Goal: Use online tool/utility: Use online tool/utility

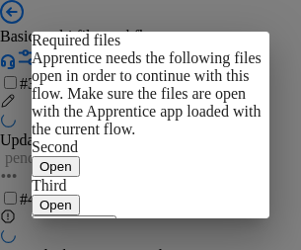
click at [72, 159] on span "Open" at bounding box center [55, 166] width 33 height 15
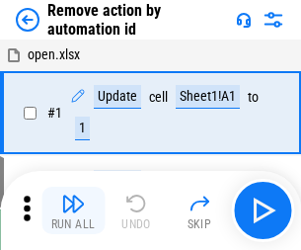
click at [73, 210] on img "button" at bounding box center [73, 204] width 24 height 24
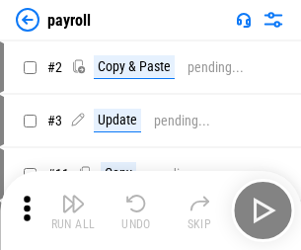
click at [73, 210] on img "button" at bounding box center [73, 204] width 24 height 24
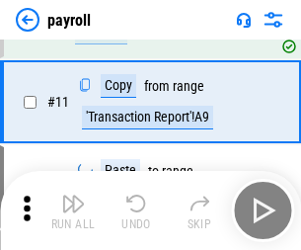
scroll to position [143, 0]
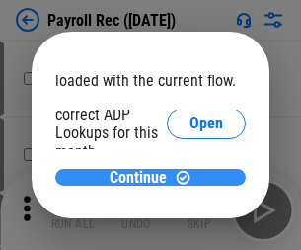
click at [143, 177] on span "Continue" at bounding box center [138, 178] width 57 height 16
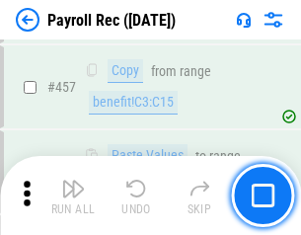
scroll to position [10524, 0]
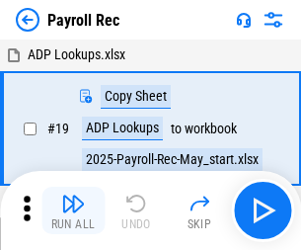
click at [73, 210] on img "button" at bounding box center [73, 204] width 24 height 24
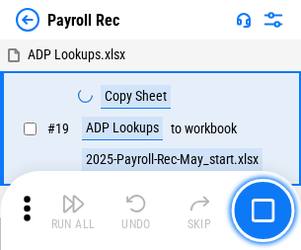
scroll to position [120, 0]
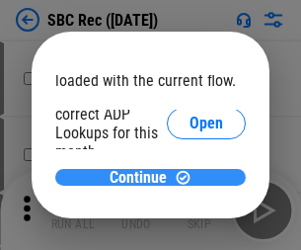
click at [143, 177] on span "Continue" at bounding box center [138, 178] width 57 height 16
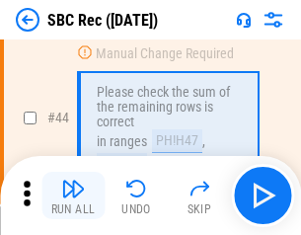
click at [73, 196] on img "button" at bounding box center [73, 189] width 24 height 24
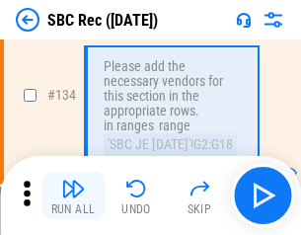
click at [73, 196] on img "button" at bounding box center [73, 189] width 24 height 24
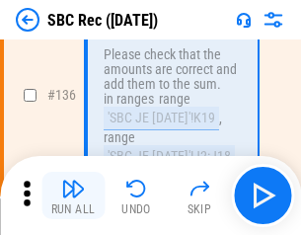
click at [73, 196] on img "button" at bounding box center [73, 189] width 24 height 24
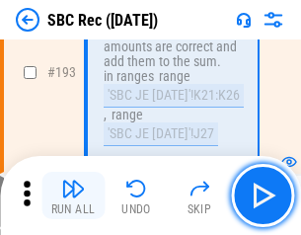
click at [73, 196] on img "button" at bounding box center [73, 189] width 24 height 24
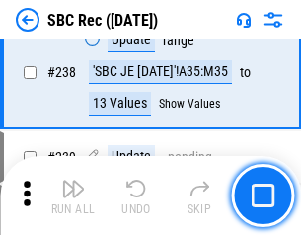
scroll to position [5973, 0]
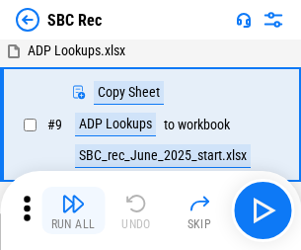
click at [73, 210] on img "button" at bounding box center [73, 204] width 24 height 24
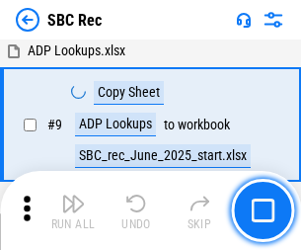
scroll to position [129, 0]
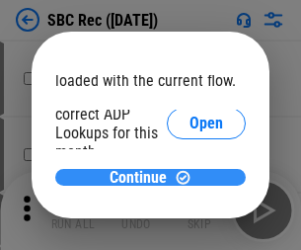
click at [143, 177] on span "Continue" at bounding box center [138, 178] width 57 height 16
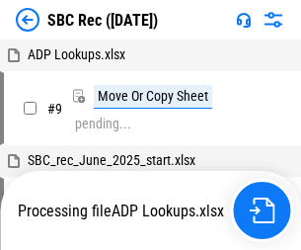
scroll to position [4, 0]
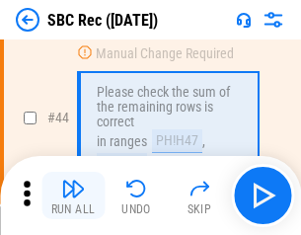
click at [73, 196] on img "button" at bounding box center [73, 189] width 24 height 24
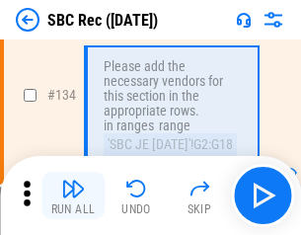
click at [73, 196] on img "button" at bounding box center [73, 189] width 24 height 24
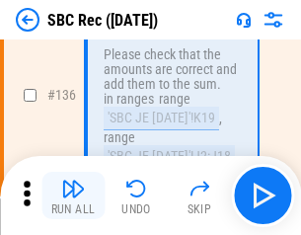
click at [73, 196] on img "button" at bounding box center [73, 189] width 24 height 24
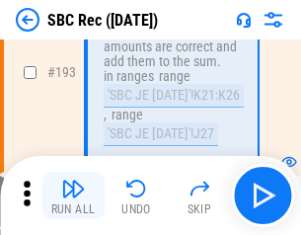
click at [73, 196] on img "button" at bounding box center [73, 189] width 24 height 24
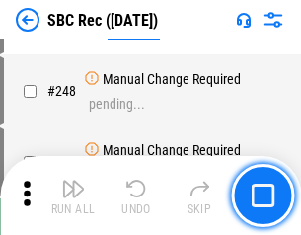
scroll to position [6344, 0]
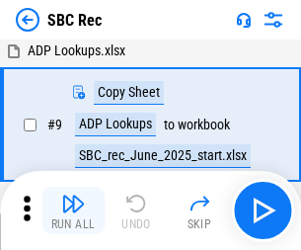
click at [73, 210] on img "button" at bounding box center [73, 204] width 24 height 24
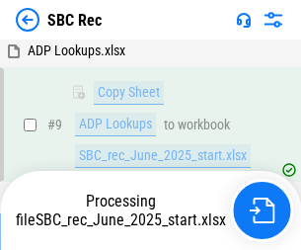
scroll to position [129, 0]
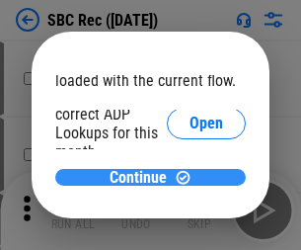
click at [143, 177] on span "Continue" at bounding box center [138, 178] width 57 height 16
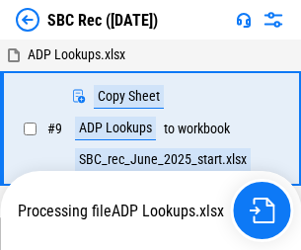
scroll to position [4, 0]
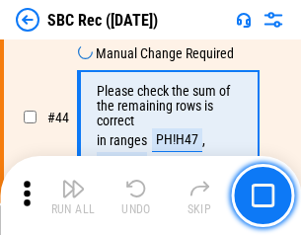
click at [73, 196] on img "button" at bounding box center [73, 189] width 24 height 24
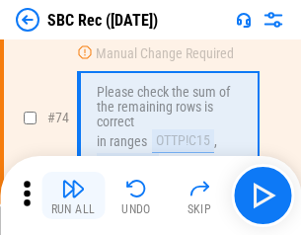
click at [73, 196] on img "button" at bounding box center [73, 189] width 24 height 24
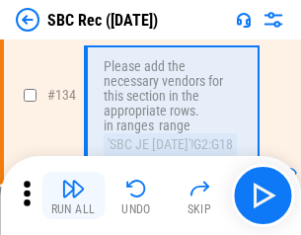
click at [73, 196] on img "button" at bounding box center [73, 189] width 24 height 24
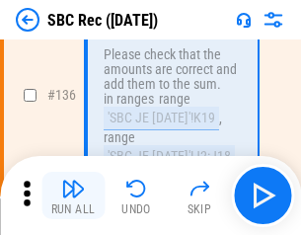
click at [73, 196] on img "button" at bounding box center [73, 189] width 24 height 24
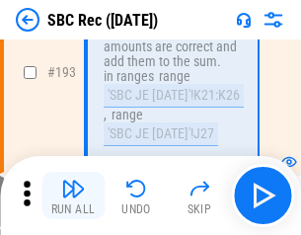
click at [73, 196] on img "button" at bounding box center [73, 189] width 24 height 24
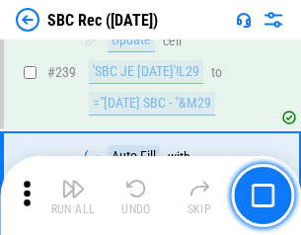
scroll to position [6344, 0]
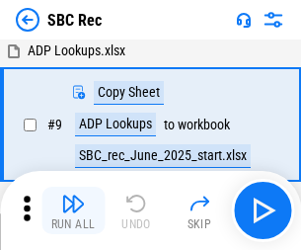
click at [73, 210] on img "button" at bounding box center [73, 204] width 24 height 24
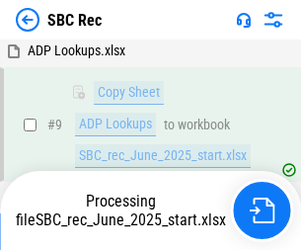
scroll to position [129, 0]
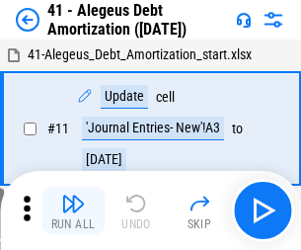
click at [73, 210] on img "button" at bounding box center [73, 204] width 24 height 24
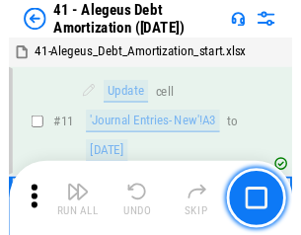
scroll to position [244, 0]
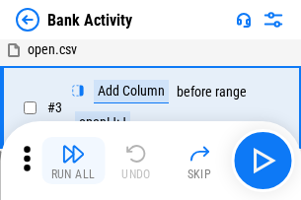
click at [73, 161] on img "button" at bounding box center [73, 154] width 24 height 24
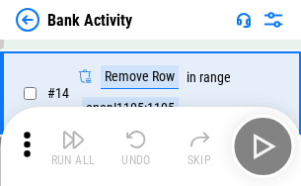
scroll to position [444, 0]
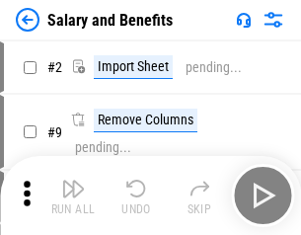
scroll to position [27, 0]
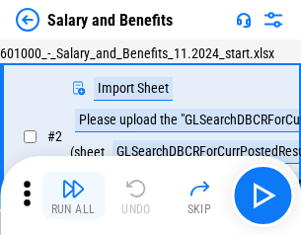
click at [73, 196] on img "button" at bounding box center [73, 189] width 24 height 24
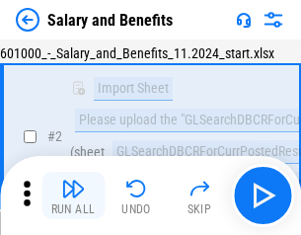
click at [73, 196] on img "button" at bounding box center [73, 189] width 24 height 24
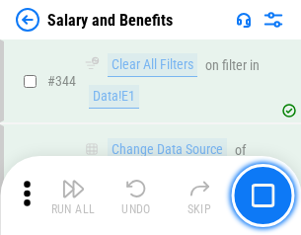
scroll to position [9246, 0]
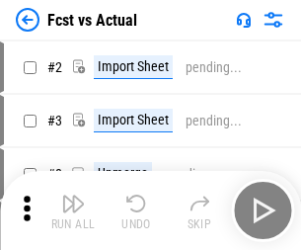
click at [73, 196] on img "button" at bounding box center [73, 204] width 24 height 24
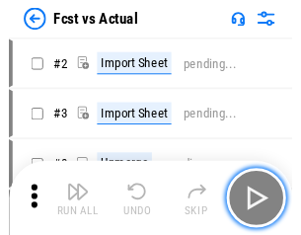
scroll to position [26, 0]
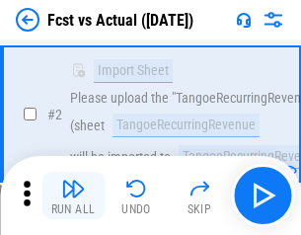
click at [73, 196] on img "button" at bounding box center [73, 189] width 24 height 24
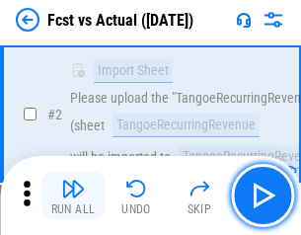
scroll to position [185, 0]
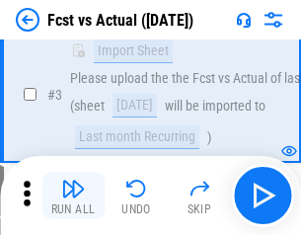
click at [73, 196] on img "button" at bounding box center [73, 189] width 24 height 24
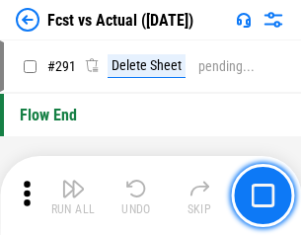
scroll to position [9346, 0]
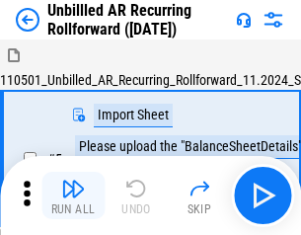
click at [73, 196] on img "button" at bounding box center [73, 189] width 24 height 24
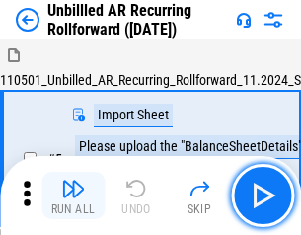
scroll to position [42, 0]
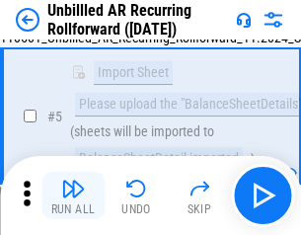
click at [73, 196] on img "button" at bounding box center [73, 189] width 24 height 24
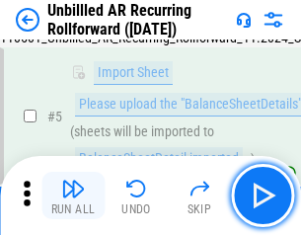
scroll to position [186, 0]
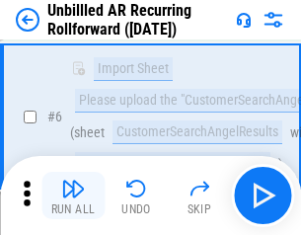
click at [73, 196] on img "button" at bounding box center [73, 189] width 24 height 24
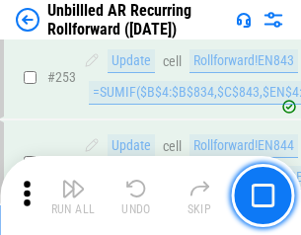
scroll to position [6707, 0]
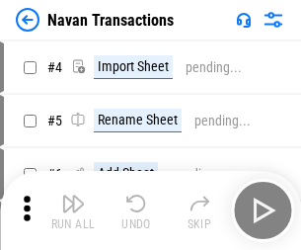
click at [73, 196] on img "button" at bounding box center [73, 204] width 24 height 24
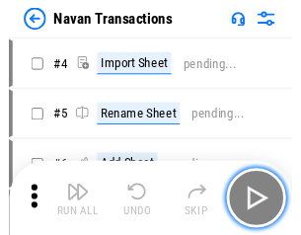
scroll to position [32, 0]
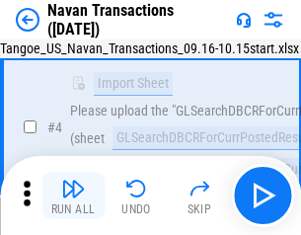
click at [73, 196] on img "button" at bounding box center [73, 189] width 24 height 24
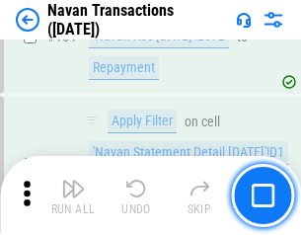
scroll to position [6402, 0]
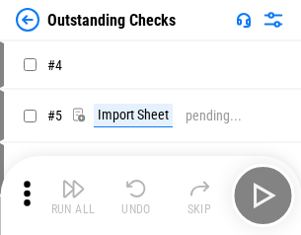
click at [73, 196] on img "button" at bounding box center [73, 189] width 24 height 24
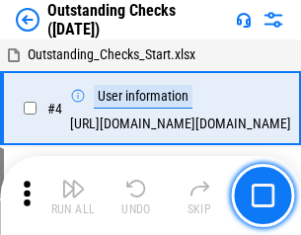
scroll to position [83, 0]
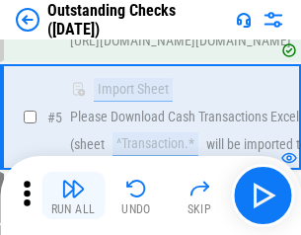
click at [73, 196] on img "button" at bounding box center [73, 189] width 24 height 24
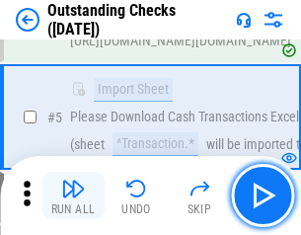
scroll to position [206, 0]
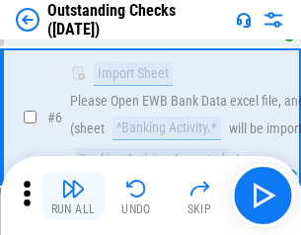
click at [73, 196] on img "button" at bounding box center [73, 189] width 24 height 24
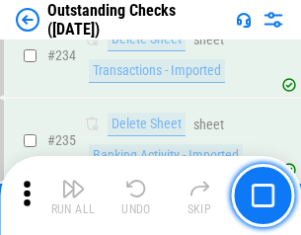
scroll to position [5996, 0]
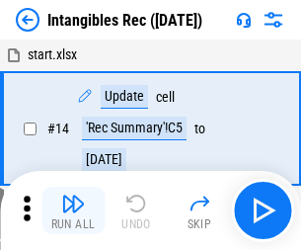
click at [73, 210] on img "button" at bounding box center [73, 204] width 24 height 24
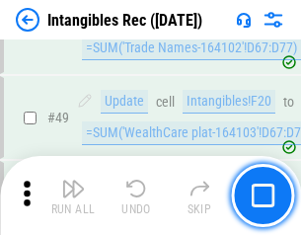
scroll to position [769, 0]
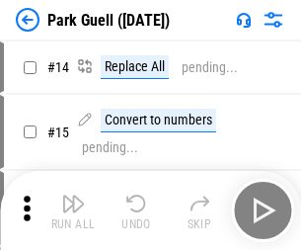
click at [73, 196] on img "button" at bounding box center [73, 204] width 24 height 24
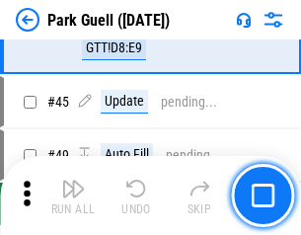
scroll to position [2469, 0]
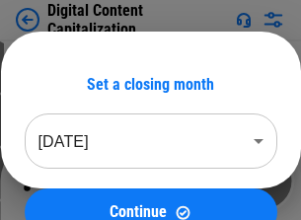
click at [73, 166] on img "button" at bounding box center [73, 174] width 24 height 24
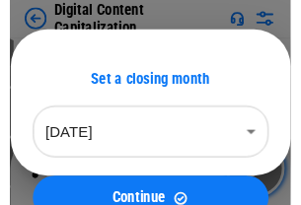
scroll to position [57, 0]
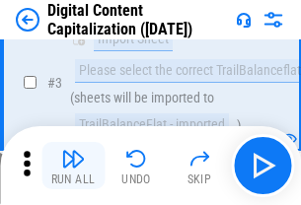
click at [73, 166] on img "button" at bounding box center [73, 159] width 24 height 24
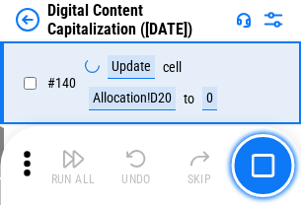
scroll to position [2094, 0]
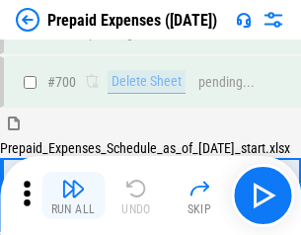
click at [73, 196] on img "button" at bounding box center [73, 189] width 24 height 24
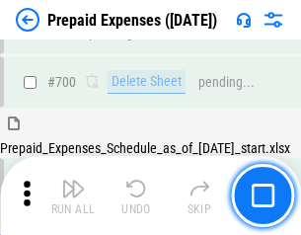
scroll to position [5313, 0]
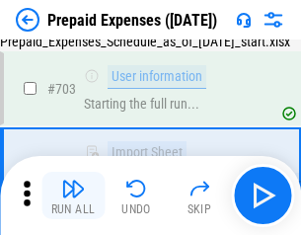
click at [73, 196] on img "button" at bounding box center [73, 189] width 24 height 24
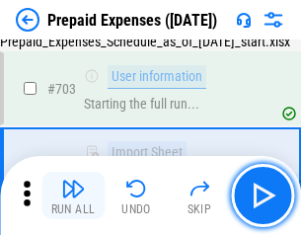
scroll to position [5430, 0]
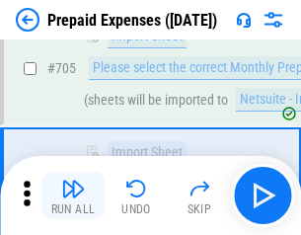
click at [73, 196] on img "button" at bounding box center [73, 189] width 24 height 24
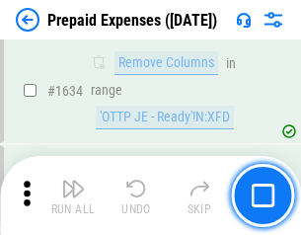
scroll to position [19227, 0]
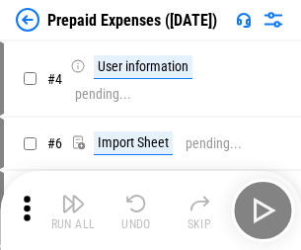
click at [73, 210] on img "button" at bounding box center [73, 204] width 24 height 24
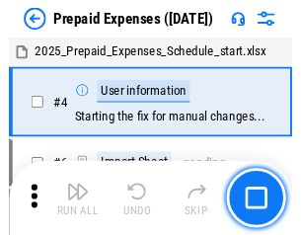
scroll to position [87, 0]
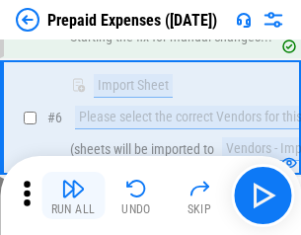
click at [73, 196] on img "button" at bounding box center [73, 189] width 24 height 24
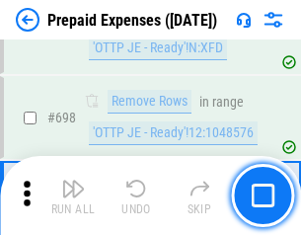
scroll to position [6876, 0]
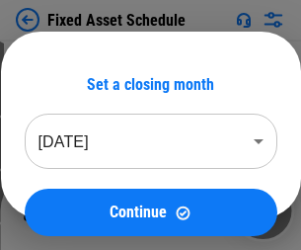
click at [73, 210] on img "button" at bounding box center [73, 204] width 24 height 24
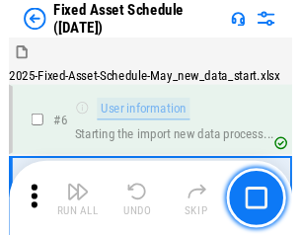
scroll to position [107, 0]
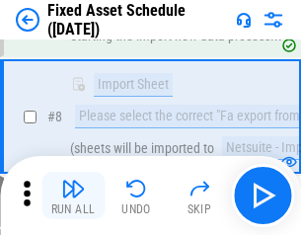
click at [73, 196] on img "button" at bounding box center [73, 189] width 24 height 24
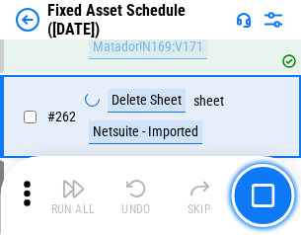
scroll to position [6294, 0]
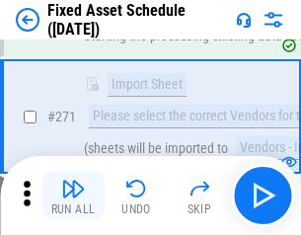
click at [73, 196] on img "button" at bounding box center [73, 189] width 24 height 24
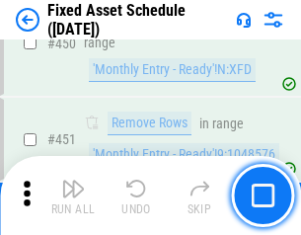
scroll to position [8827, 0]
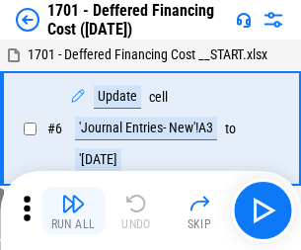
click at [73, 210] on img "button" at bounding box center [73, 204] width 24 height 24
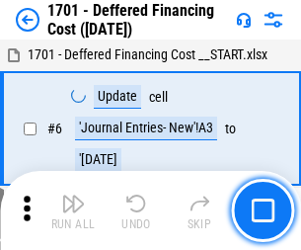
scroll to position [237, 0]
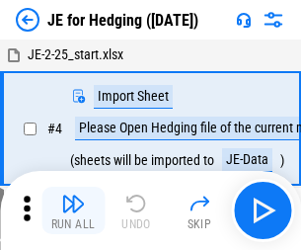
click at [73, 196] on img "button" at bounding box center [73, 204] width 24 height 24
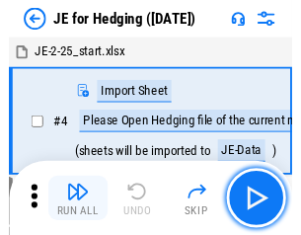
scroll to position [3, 0]
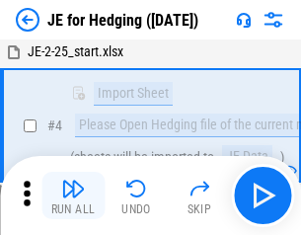
click at [73, 196] on img "button" at bounding box center [73, 189] width 24 height 24
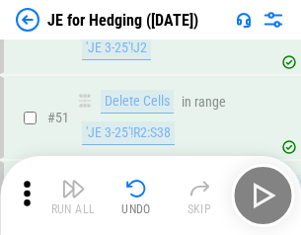
scroll to position [1279, 0]
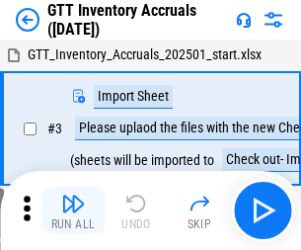
click at [73, 196] on img "button" at bounding box center [73, 204] width 24 height 24
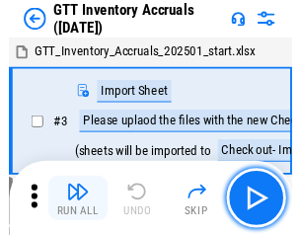
scroll to position [3, 0]
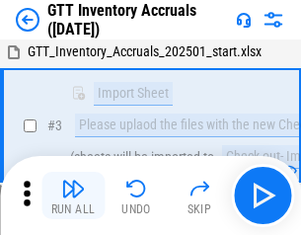
click at [73, 196] on img "button" at bounding box center [73, 189] width 24 height 24
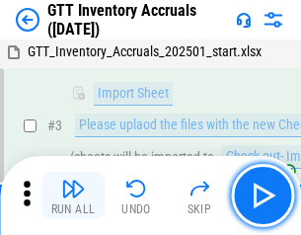
scroll to position [127, 0]
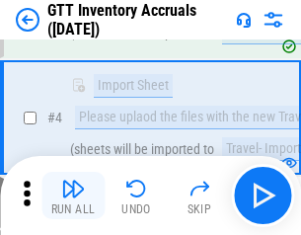
click at [73, 196] on img "button" at bounding box center [73, 189] width 24 height 24
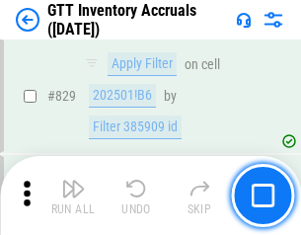
scroll to position [14989, 0]
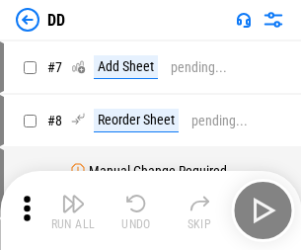
click at [73, 210] on img "button" at bounding box center [73, 204] width 24 height 24
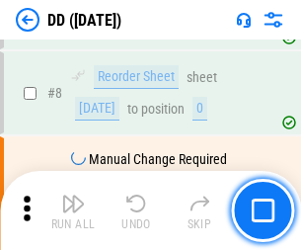
scroll to position [191, 0]
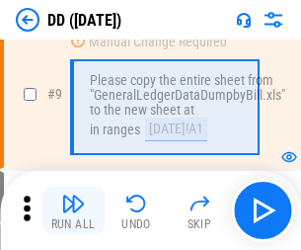
click at [73, 210] on img "button" at bounding box center [73, 204] width 24 height 24
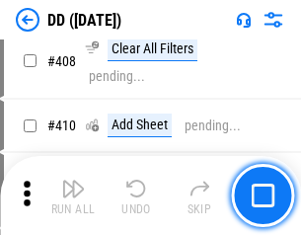
scroll to position [8835, 0]
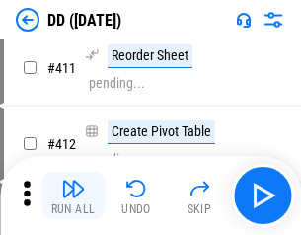
click at [73, 196] on img "button" at bounding box center [73, 189] width 24 height 24
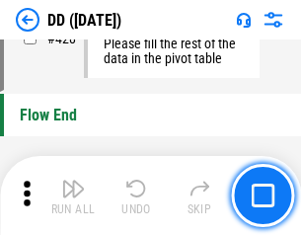
scroll to position [9451, 0]
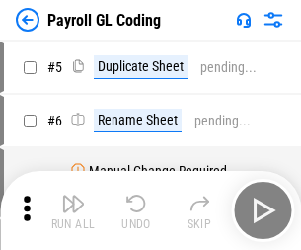
click at [73, 210] on img "button" at bounding box center [73, 204] width 24 height 24
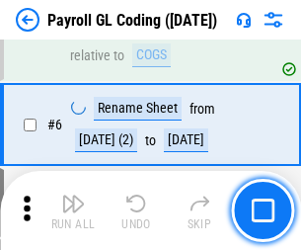
scroll to position [237, 0]
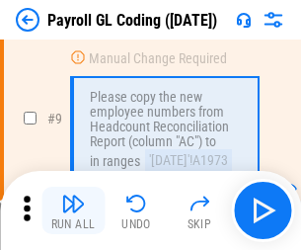
click at [73, 210] on img "button" at bounding box center [73, 204] width 24 height 24
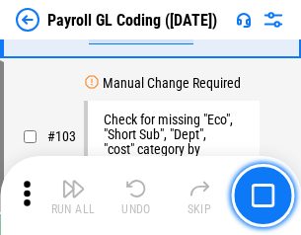
scroll to position [4633, 0]
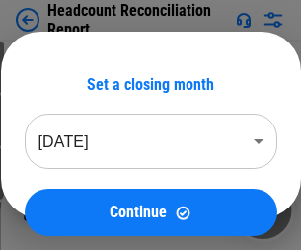
click at [73, 210] on img "button" at bounding box center [73, 204] width 24 height 24
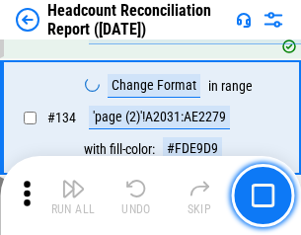
scroll to position [2374, 0]
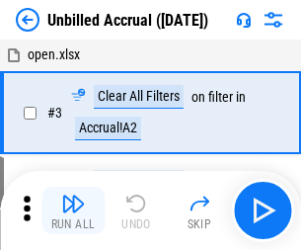
click at [73, 210] on img "button" at bounding box center [73, 204] width 24 height 24
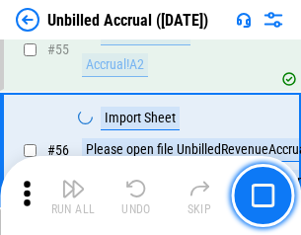
scroll to position [2062, 0]
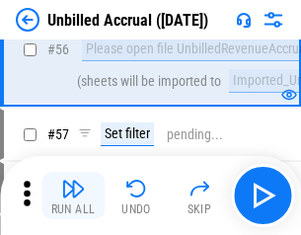
click at [73, 196] on img "button" at bounding box center [73, 189] width 24 height 24
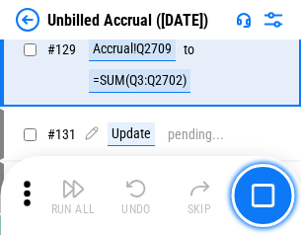
scroll to position [5882, 0]
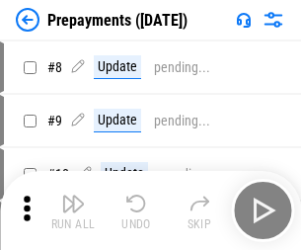
click at [73, 210] on img "button" at bounding box center [73, 204] width 24 height 24
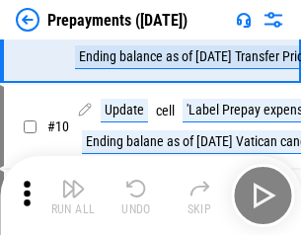
scroll to position [123, 0]
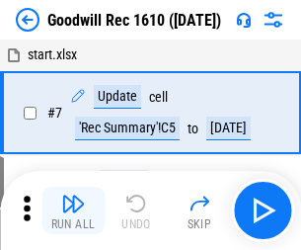
click at [73, 210] on img "button" at bounding box center [73, 204] width 24 height 24
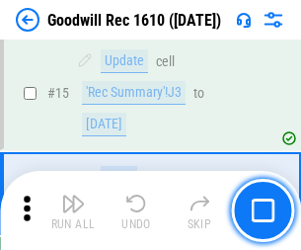
scroll to position [338, 0]
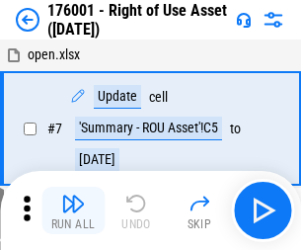
click at [73, 210] on img "button" at bounding box center [73, 204] width 24 height 24
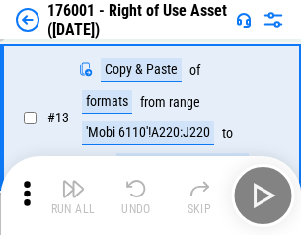
scroll to position [127, 0]
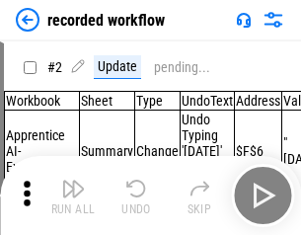
click at [73, 196] on img "button" at bounding box center [73, 189] width 24 height 24
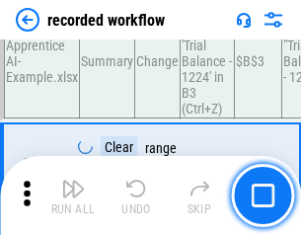
scroll to position [6172, 0]
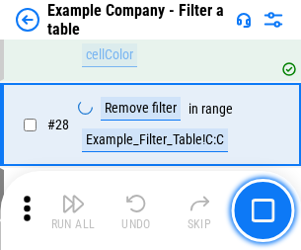
scroll to position [1807, 0]
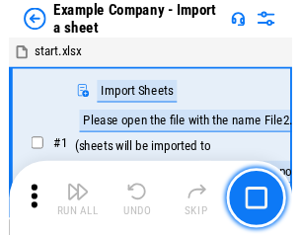
scroll to position [31, 0]
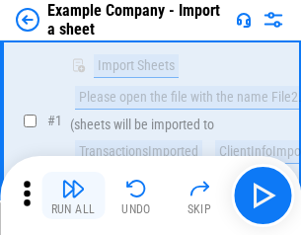
click at [73, 196] on img "button" at bounding box center [73, 189] width 24 height 24
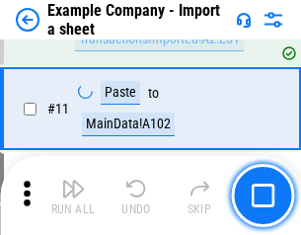
scroll to position [436, 0]
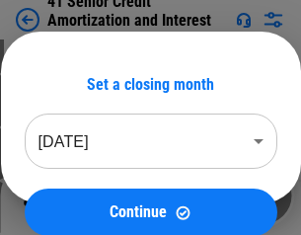
click at [73, 196] on img "button" at bounding box center [73, 189] width 24 height 24
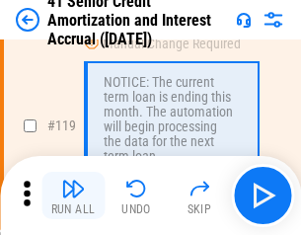
click at [73, 196] on img "button" at bounding box center [73, 189] width 24 height 24
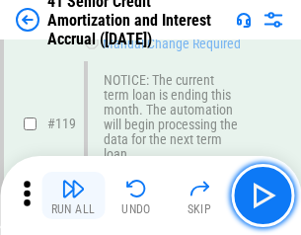
scroll to position [1863, 0]
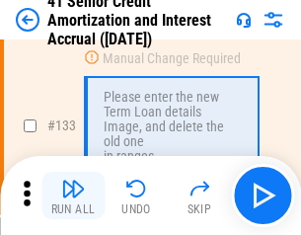
click at [73, 196] on img "button" at bounding box center [73, 189] width 24 height 24
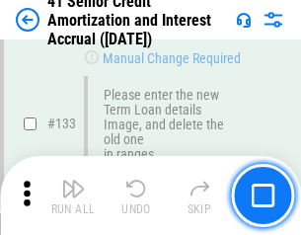
scroll to position [2064, 0]
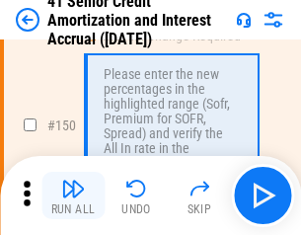
click at [73, 196] on img "button" at bounding box center [73, 189] width 24 height 24
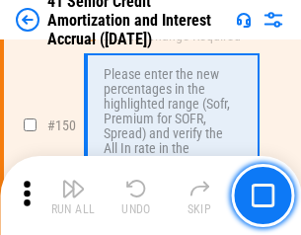
scroll to position [2271, 0]
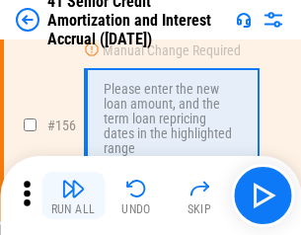
click at [73, 196] on img "button" at bounding box center [73, 189] width 24 height 24
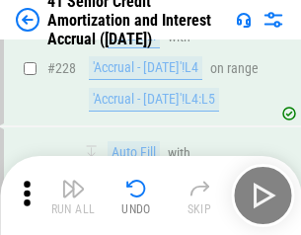
scroll to position [4423, 0]
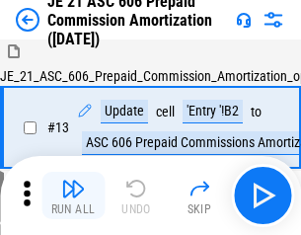
click at [73, 196] on img "button" at bounding box center [73, 189] width 24 height 24
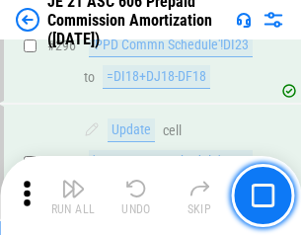
scroll to position [3634, 0]
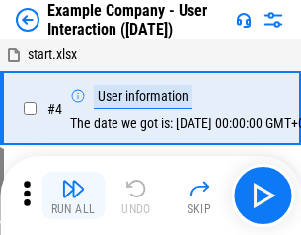
click at [73, 196] on img "button" at bounding box center [73, 189] width 24 height 24
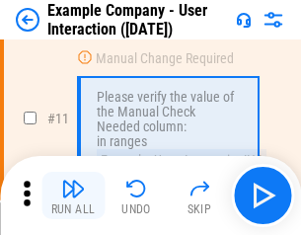
click at [73, 196] on img "button" at bounding box center [73, 189] width 24 height 24
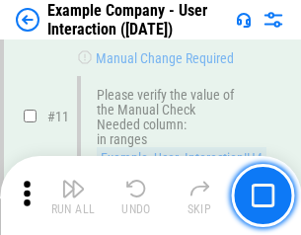
scroll to position [428, 0]
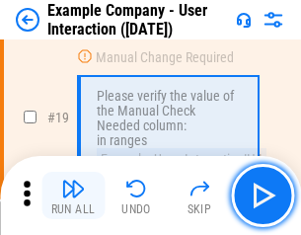
click at [73, 196] on img "button" at bounding box center [73, 189] width 24 height 24
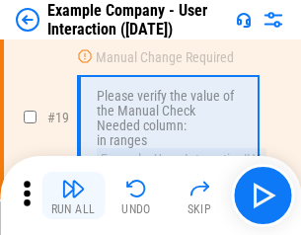
click at [73, 196] on img "button" at bounding box center [73, 189] width 24 height 24
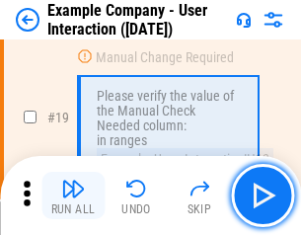
click at [73, 196] on img "button" at bounding box center [73, 189] width 24 height 24
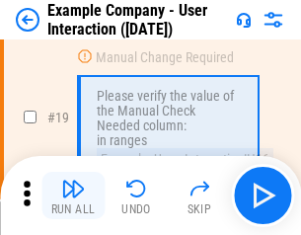
click at [73, 196] on img "button" at bounding box center [73, 189] width 24 height 24
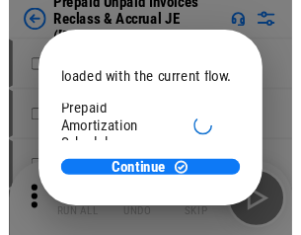
scroll to position [118, 0]
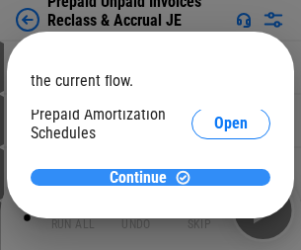
click at [143, 177] on span "Continue" at bounding box center [138, 178] width 57 height 16
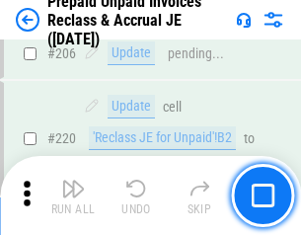
scroll to position [2559, 0]
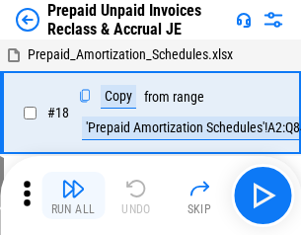
click at [73, 196] on img "button" at bounding box center [73, 189] width 24 height 24
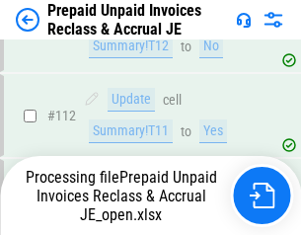
scroll to position [1611, 0]
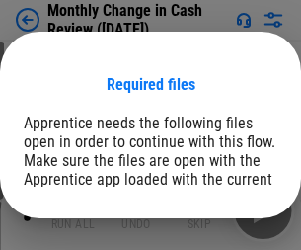
click at [221, 235] on span "Open" at bounding box center [238, 243] width 34 height 16
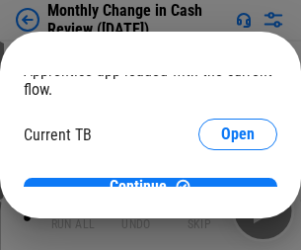
click at [221, 187] on span "Open" at bounding box center [238, 195] width 34 height 16
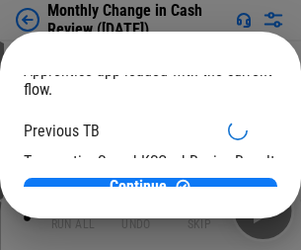
scroll to position [64, 0]
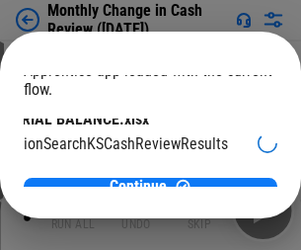
scroll to position [124, 79]
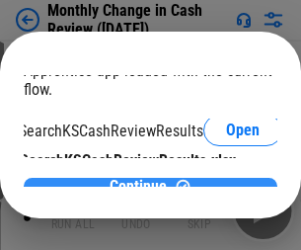
click at [143, 179] on span "Continue" at bounding box center [138, 187] width 57 height 16
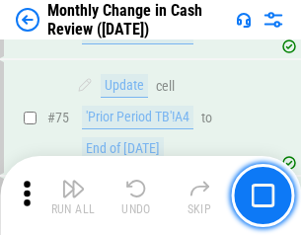
scroll to position [1413, 0]
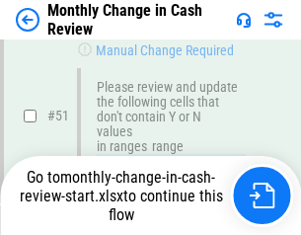
scroll to position [1413, 0]
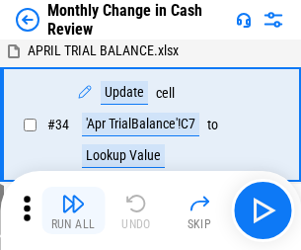
click at [73, 210] on img "button" at bounding box center [73, 204] width 24 height 24
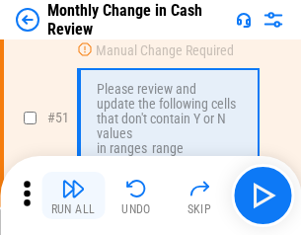
click at [73, 196] on img "button" at bounding box center [73, 189] width 24 height 24
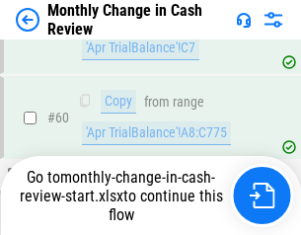
scroll to position [1413, 0]
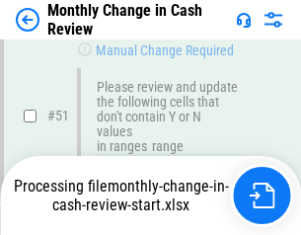
scroll to position [1413, 0]
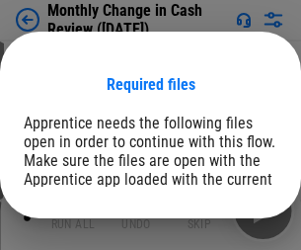
click at [221, 235] on span "Open" at bounding box center [238, 243] width 34 height 16
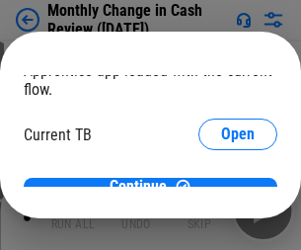
click at [221, 187] on span "Open" at bounding box center [238, 195] width 34 height 16
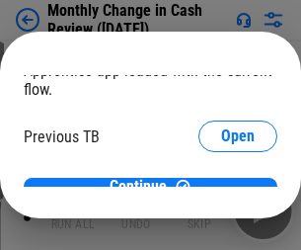
scroll to position [64, 0]
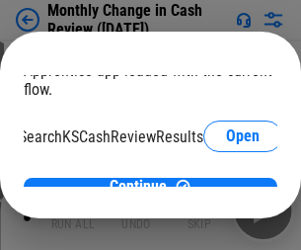
scroll to position [124, 79]
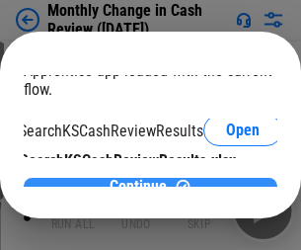
click at [143, 179] on span "Continue" at bounding box center [138, 187] width 57 height 16
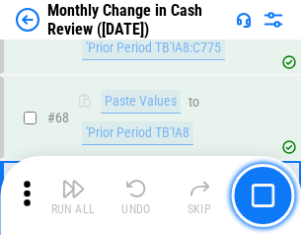
scroll to position [1413, 0]
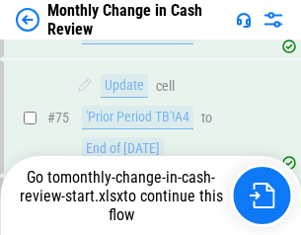
scroll to position [1413, 0]
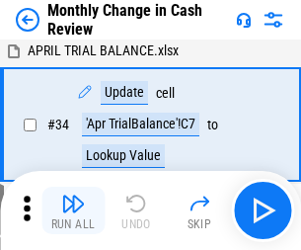
click at [73, 210] on img "button" at bounding box center [73, 204] width 24 height 24
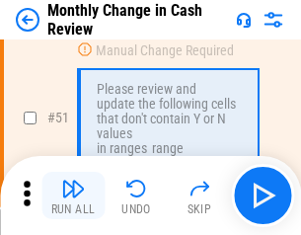
click at [73, 196] on img "button" at bounding box center [73, 189] width 24 height 24
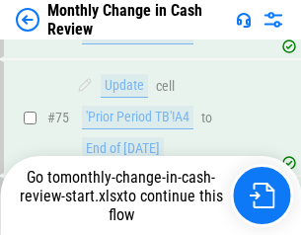
scroll to position [1413, 0]
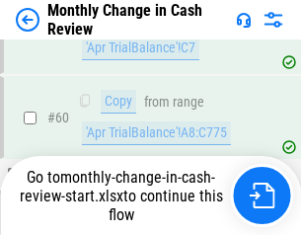
scroll to position [1413, 0]
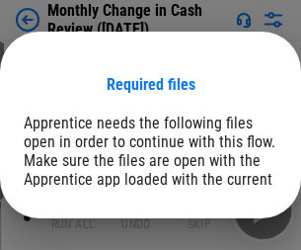
click at [221, 235] on span "Open" at bounding box center [238, 243] width 34 height 16
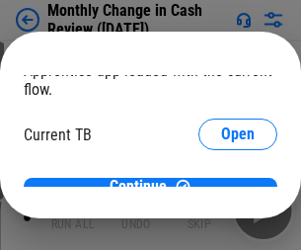
click at [221, 187] on span "Open" at bounding box center [238, 195] width 34 height 16
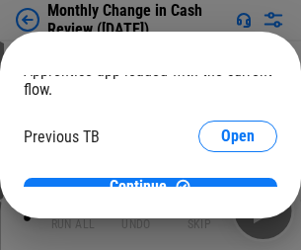
scroll to position [64, 0]
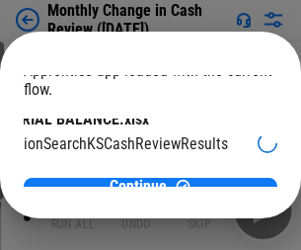
scroll to position [124, 79]
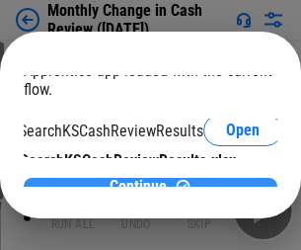
click at [143, 179] on span "Continue" at bounding box center [138, 187] width 57 height 16
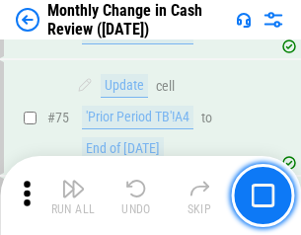
scroll to position [1413, 0]
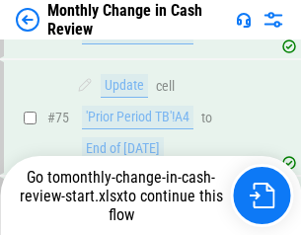
scroll to position [1413, 0]
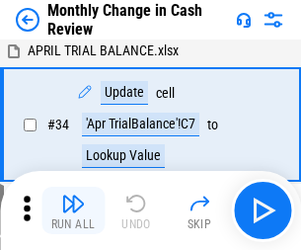
click at [73, 210] on img "button" at bounding box center [73, 204] width 24 height 24
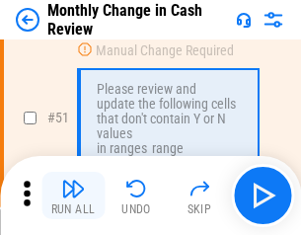
click at [73, 196] on img "button" at bounding box center [73, 189] width 24 height 24
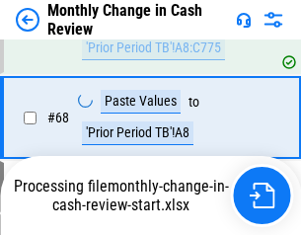
scroll to position [1413, 0]
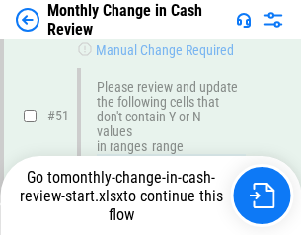
scroll to position [1413, 0]
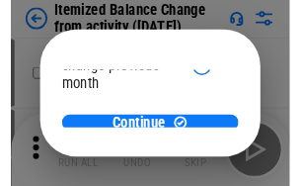
scroll to position [144, 0]
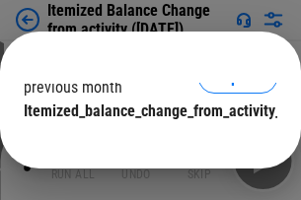
click at [143, 143] on span "Continue" at bounding box center [138, 151] width 57 height 16
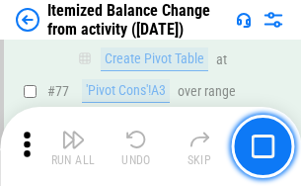
scroll to position [1930, 0]
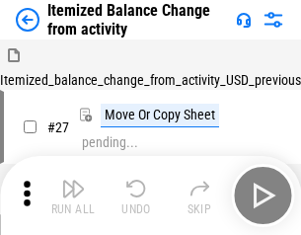
scroll to position [31, 0]
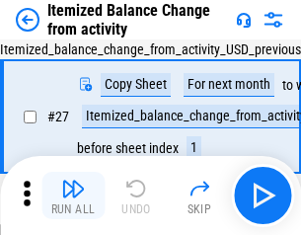
click at [73, 196] on img "button" at bounding box center [73, 189] width 24 height 24
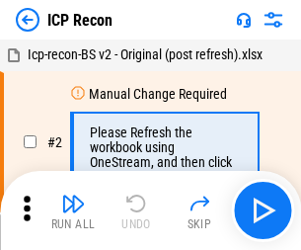
scroll to position [9, 0]
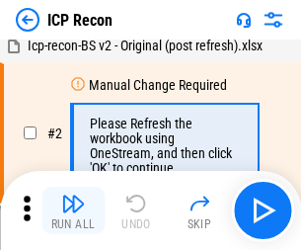
click at [73, 210] on img "button" at bounding box center [73, 204] width 24 height 24
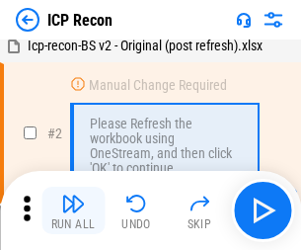
click at [73, 210] on img "button" at bounding box center [73, 204] width 24 height 24
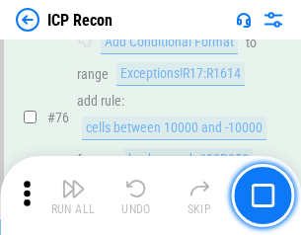
scroll to position [1774, 0]
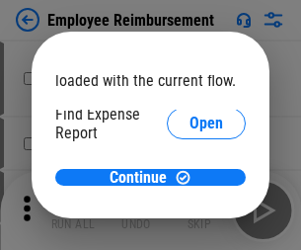
click at [190, 229] on span "Open" at bounding box center [207, 237] width 34 height 16
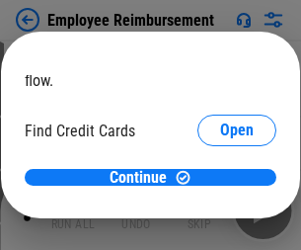
scroll to position [116, 0]
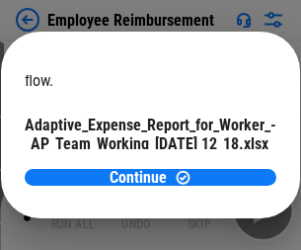
click at [220, 166] on span "Open" at bounding box center [237, 174] width 34 height 16
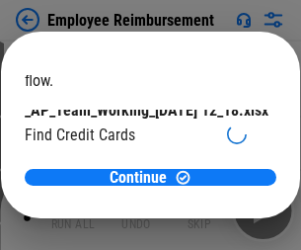
scroll to position [205, 0]
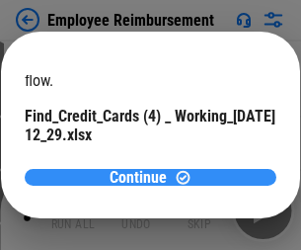
click at [143, 177] on span "Continue" at bounding box center [138, 178] width 57 height 16
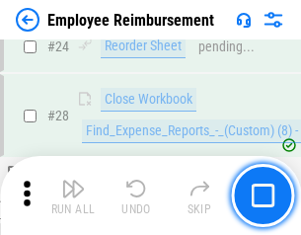
scroll to position [923, 0]
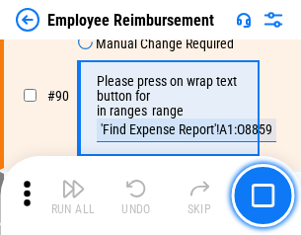
click at [73, 196] on img "button" at bounding box center [73, 189] width 24 height 24
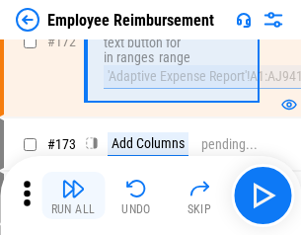
click at [73, 196] on img "button" at bounding box center [73, 189] width 24 height 24
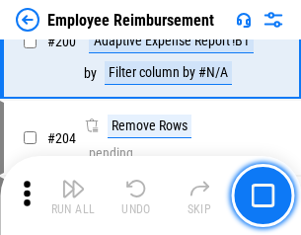
scroll to position [4996, 0]
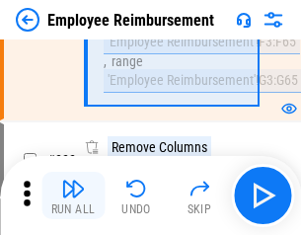
click at [73, 196] on img "button" at bounding box center [73, 189] width 24 height 24
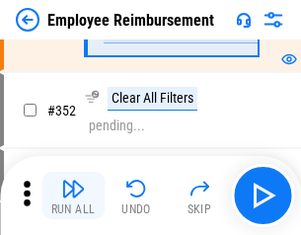
click at [73, 196] on img "button" at bounding box center [73, 189] width 24 height 24
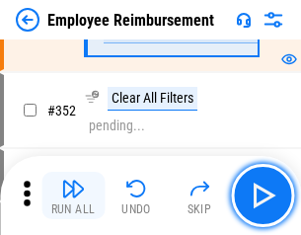
scroll to position [10180, 0]
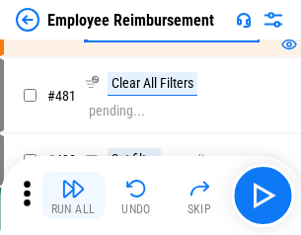
click at [73, 196] on img "button" at bounding box center [73, 189] width 24 height 24
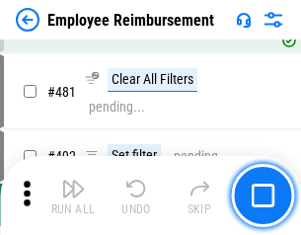
scroll to position [12073, 0]
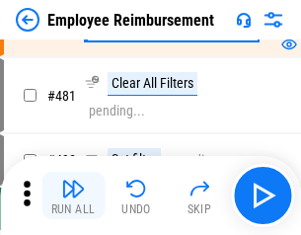
click at [73, 196] on img "button" at bounding box center [73, 189] width 24 height 24
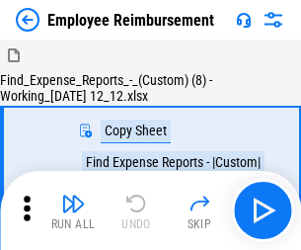
scroll to position [67, 0]
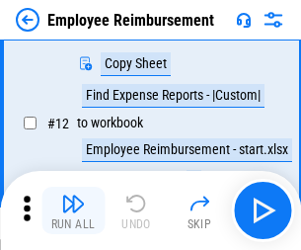
click at [73, 210] on img "button" at bounding box center [73, 204] width 24 height 24
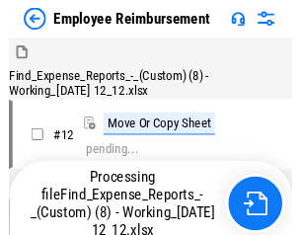
scroll to position [402, 0]
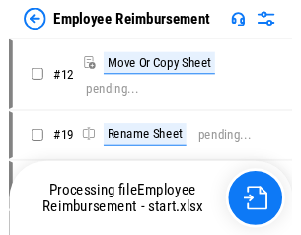
scroll to position [67, 0]
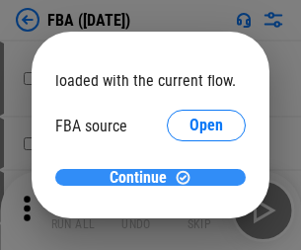
click at [143, 178] on span "Continue" at bounding box center [138, 178] width 57 height 16
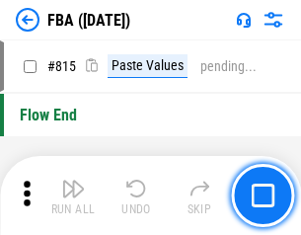
scroll to position [17677, 0]
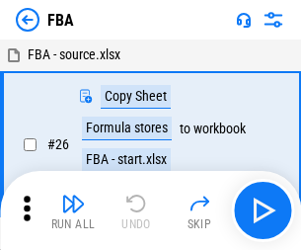
scroll to position [20, 0]
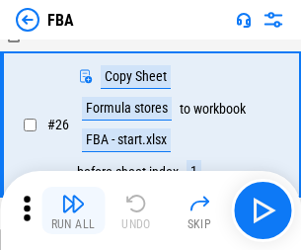
click at [73, 210] on img "button" at bounding box center [73, 204] width 24 height 24
